Goal: Transaction & Acquisition: Purchase product/service

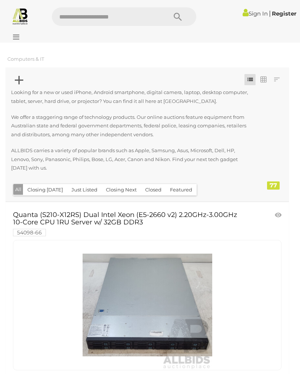
click at [19, 35] on icon at bounding box center [14, 36] width 10 height 7
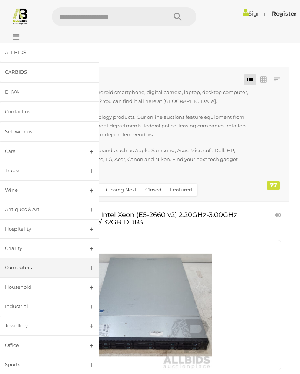
click at [92, 266] on link "Computers" at bounding box center [49, 268] width 99 height 20
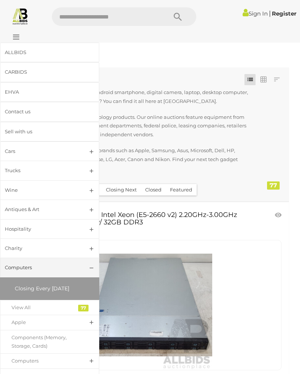
click at [93, 265] on link "Computers" at bounding box center [49, 268] width 99 height 20
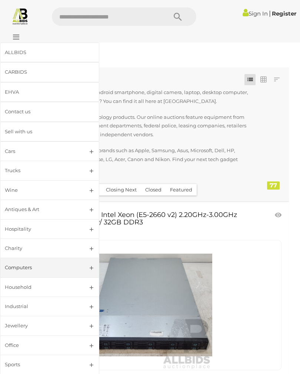
click at [91, 267] on link "Computers" at bounding box center [49, 268] width 99 height 20
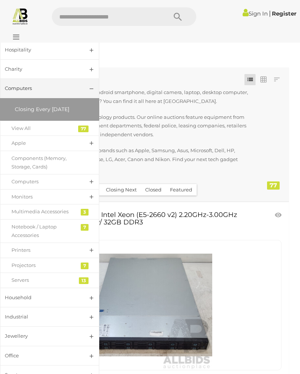
click at [229, 223] on link "Quanta (S210-X12RS) Dual Intel Xeon (E5-2660 v2) 2.20GHz-3.00GHz 10-Core CPU 1R…" at bounding box center [125, 223] width 225 height 24
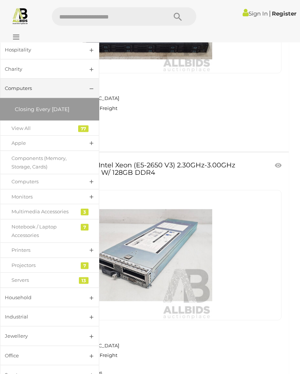
scroll to position [297, 0]
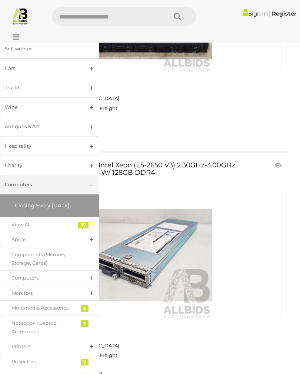
click at [95, 181] on link "Computers" at bounding box center [49, 185] width 99 height 20
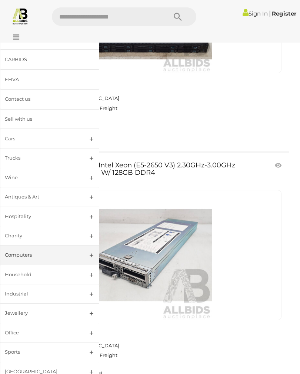
click at [37, 251] on div "Computers" at bounding box center [41, 255] width 72 height 9
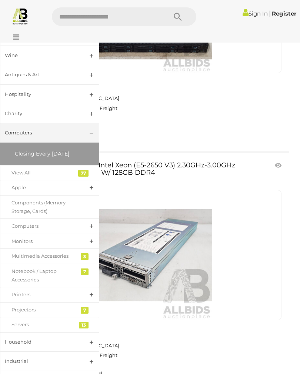
click at [92, 221] on link "Computers" at bounding box center [49, 225] width 99 height 15
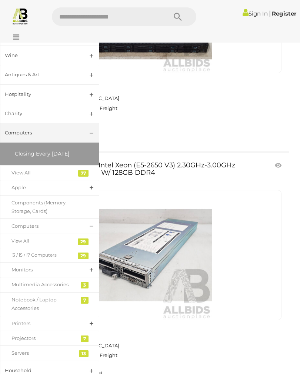
click at [83, 249] on link "i3 / i5 / i7 Computers" at bounding box center [49, 255] width 99 height 15
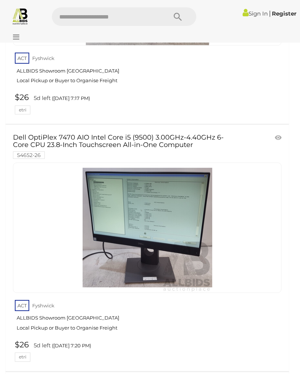
scroll to position [1760, 0]
